Goal: Transaction & Acquisition: Purchase product/service

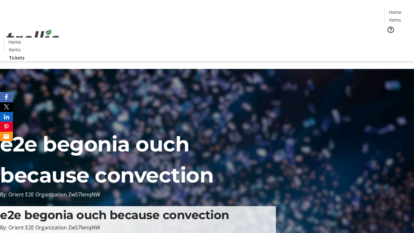
click at [390, 38] on span "Tickets" at bounding box center [398, 41] width 16 height 7
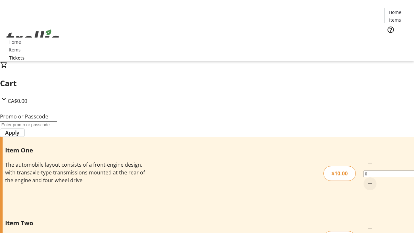
click at [367, 180] on mat-icon "Increment by one" at bounding box center [371, 184] width 8 height 8
type input "1"
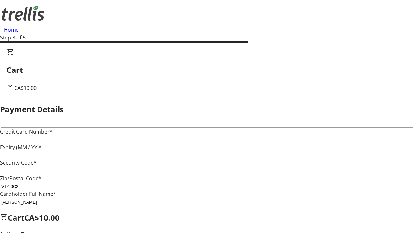
type input "V1Y 0C2"
